Goal: Information Seeking & Learning: Learn about a topic

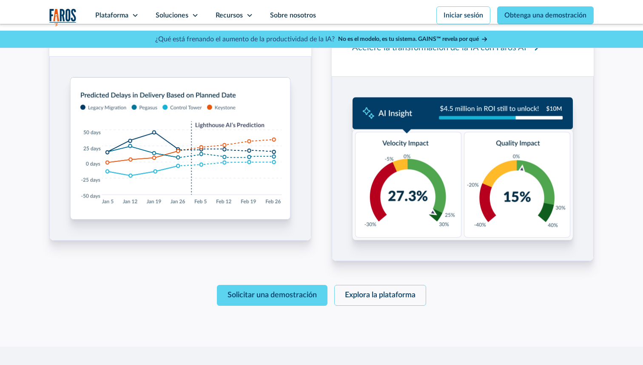
scroll to position [1331, 0]
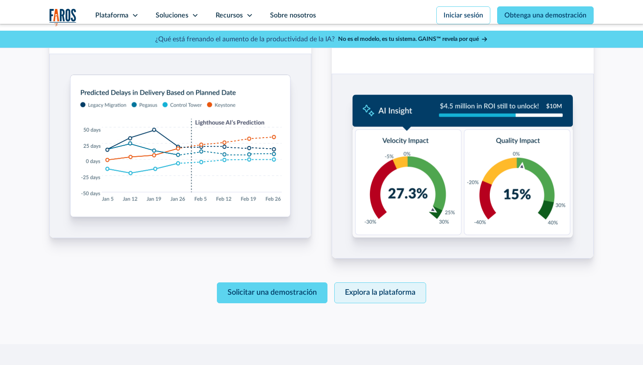
click at [385, 288] on font "Explora la plataforma" at bounding box center [380, 292] width 71 height 8
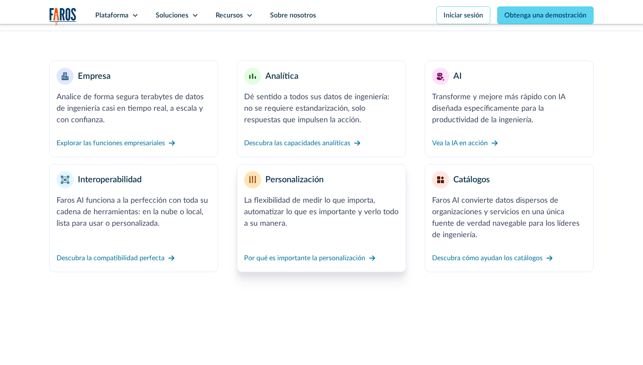
click at [356, 231] on link "Personalización La flexibilidad de medir lo que importa, automatizar lo que es …" at bounding box center [321, 218] width 169 height 108
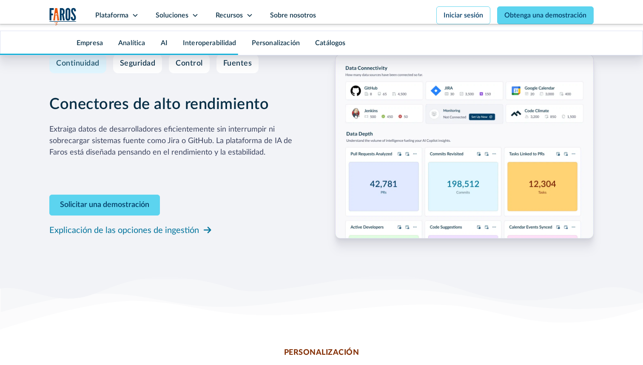
scroll to position [2776, 0]
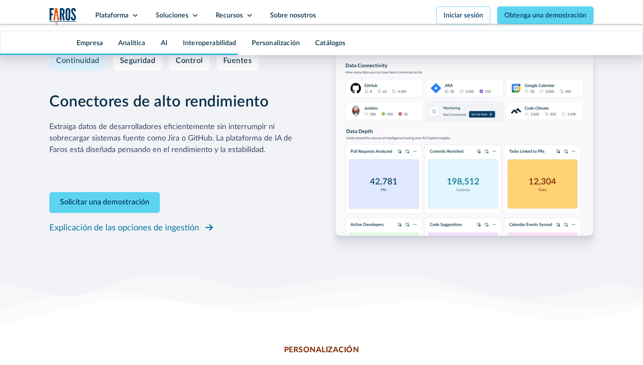
click at [177, 230] on font "Explicación de las opciones de ingestión" at bounding box center [124, 227] width 150 height 9
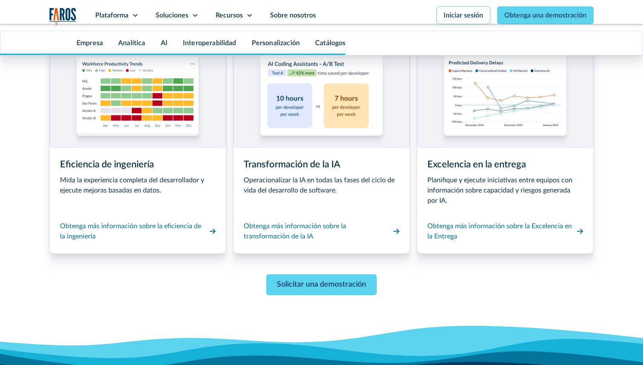
scroll to position [4331, 0]
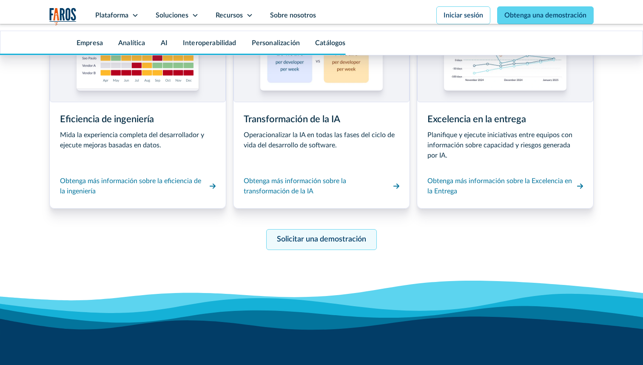
click at [333, 239] on font "Solicitar una demostración" at bounding box center [321, 239] width 89 height 8
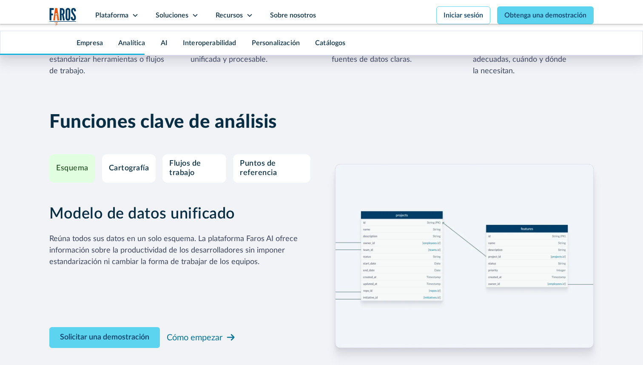
scroll to position [1513, 0]
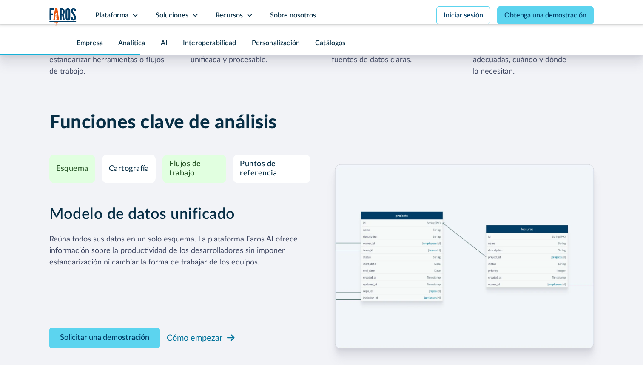
click at [205, 174] on div "Flujos de trabajo" at bounding box center [194, 169] width 50 height 18
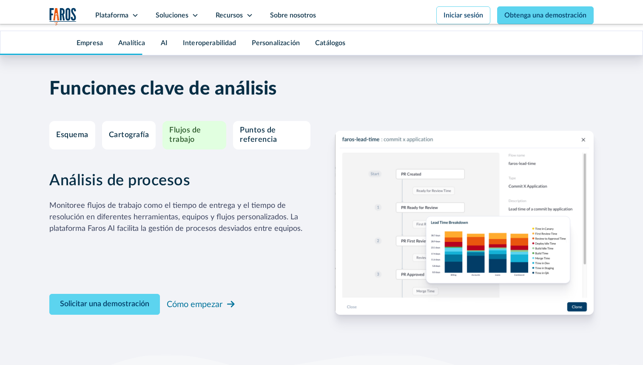
scroll to position [1553, 0]
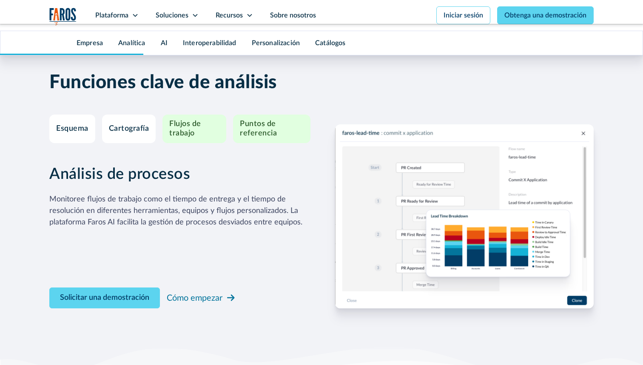
click at [273, 136] on font "Puntos de referencia" at bounding box center [258, 128] width 37 height 17
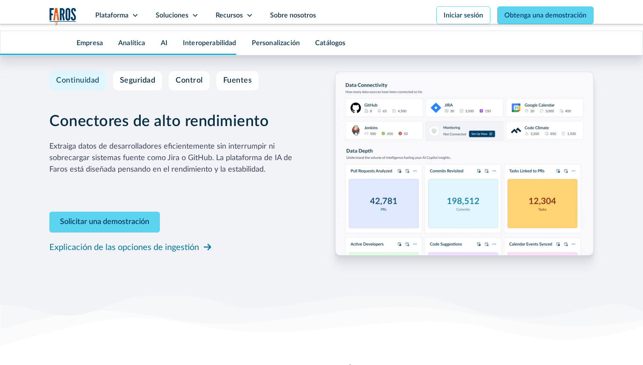
scroll to position [2774, 0]
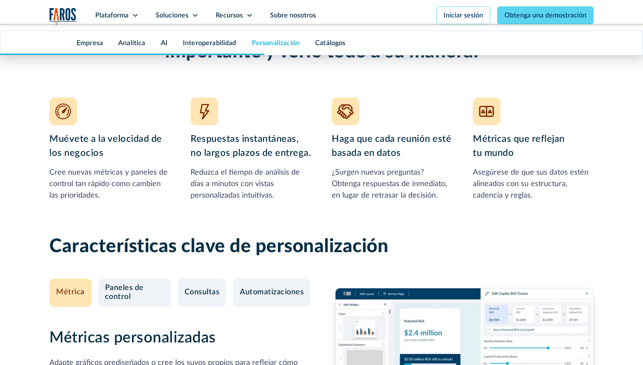
click at [280, 42] on font "Personalización" at bounding box center [276, 43] width 48 height 7
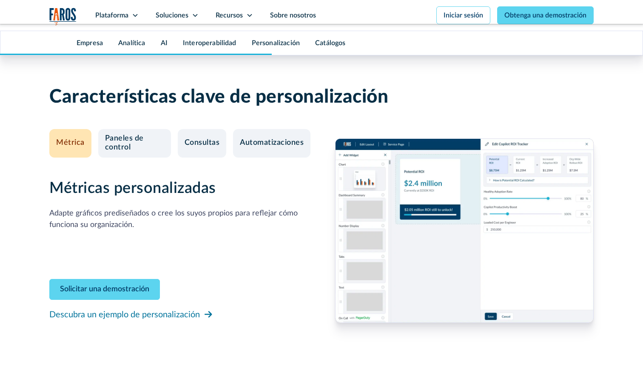
scroll to position [3278, 0]
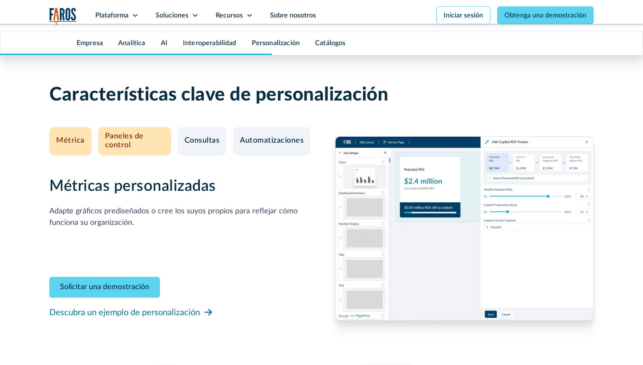
click at [152, 140] on div "Paneles de control" at bounding box center [134, 141] width 59 height 18
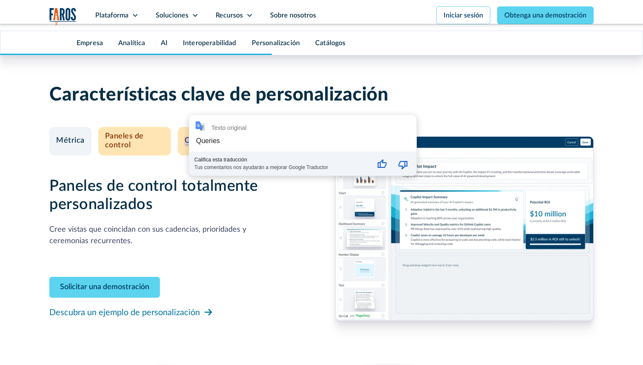
click at [194, 141] on div "Texto original Queries Califica esta traducción Tus comentarios nos ayudarán a …" at bounding box center [302, 145] width 227 height 60
click at [177, 171] on div "Paneles de control totalmente personalizados Cree vistas que coincidan con sus …" at bounding box center [178, 228] width 259 height 184
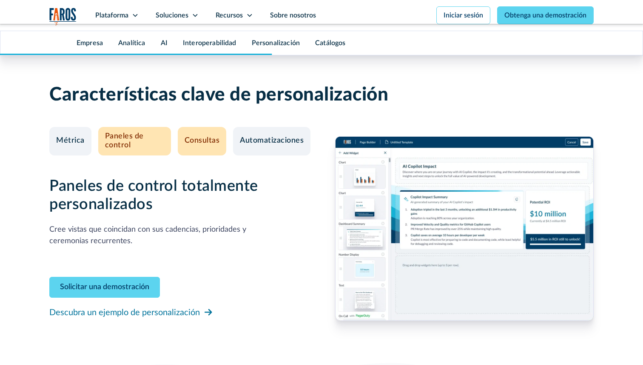
click at [194, 150] on link "Consultas" at bounding box center [202, 141] width 49 height 28
